Goal: Find specific page/section: Find specific page/section

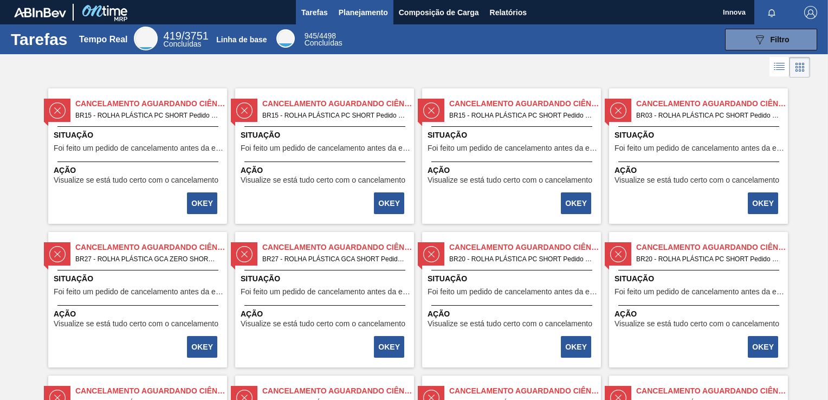
click at [379, 10] on span "Planejamento" at bounding box center [363, 12] width 49 height 13
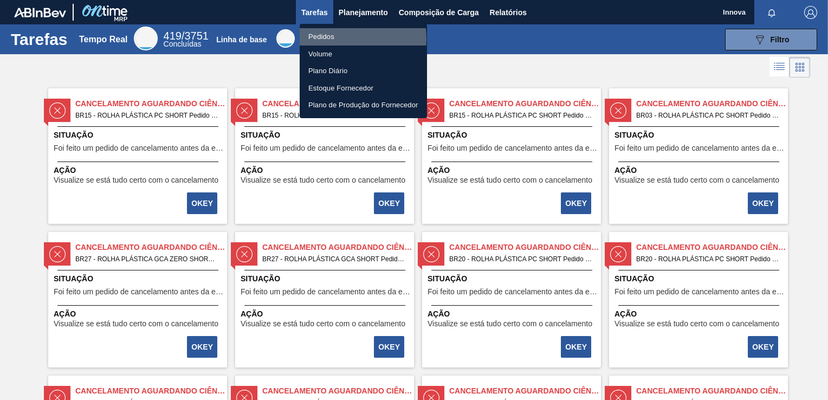
click at [334, 38] on li "Pedidos" at bounding box center [363, 36] width 127 height 17
